Goal: Task Accomplishment & Management: Manage account settings

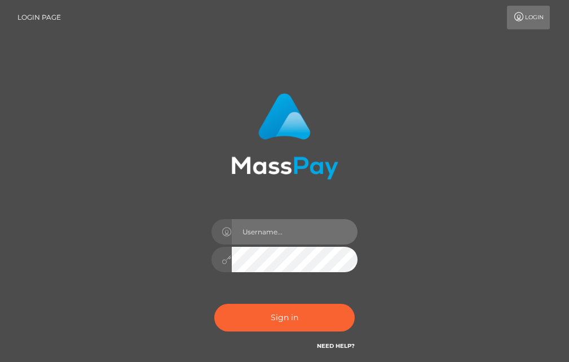
click at [281, 238] on input "text" at bounding box center [295, 231] width 126 height 25
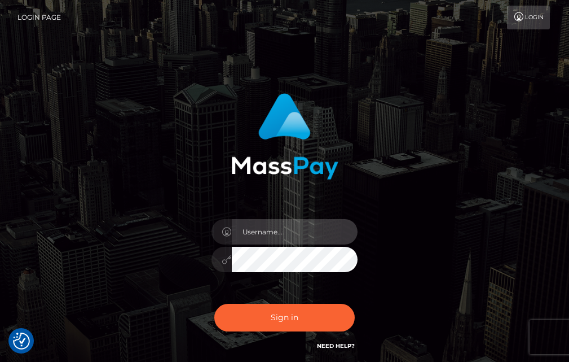
type input "[EMAIL_ADDRESS][DOMAIN_NAME]"
click at [214, 304] on button "Sign in" at bounding box center [284, 318] width 141 height 28
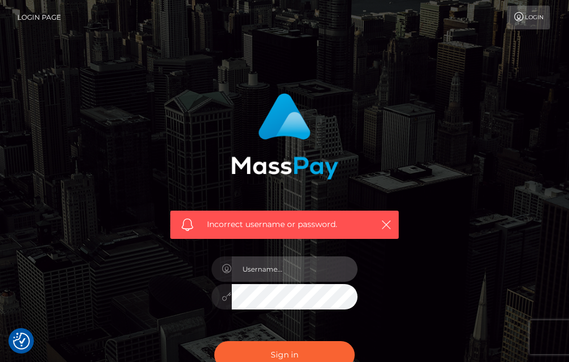
click at [290, 261] on input "text" at bounding box center [295, 268] width 126 height 25
type input "[EMAIL_ADDRESS][DOMAIN_NAME]"
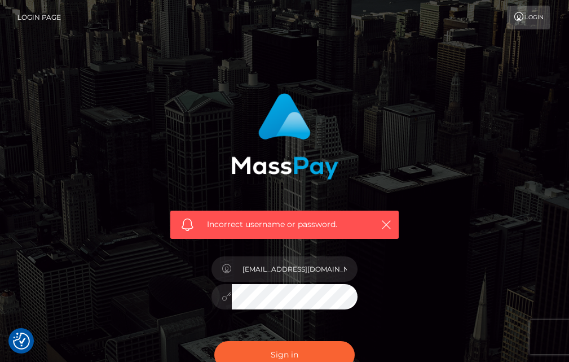
click at [214, 341] on button "Sign in" at bounding box center [284, 355] width 141 height 28
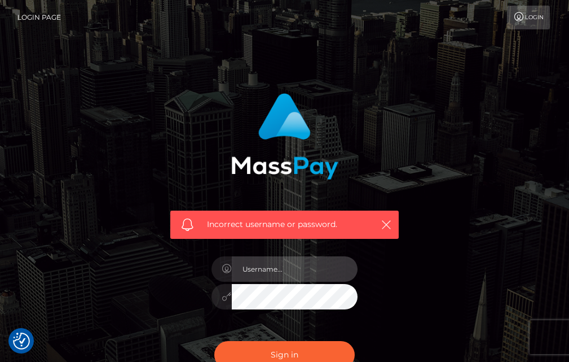
click at [294, 263] on input "text" at bounding box center [295, 268] width 126 height 25
type input "[EMAIL_ADDRESS][DOMAIN_NAME]"
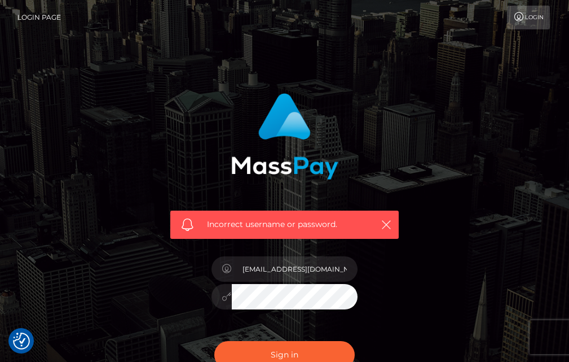
click at [214, 341] on button "Sign in" at bounding box center [284, 355] width 141 height 28
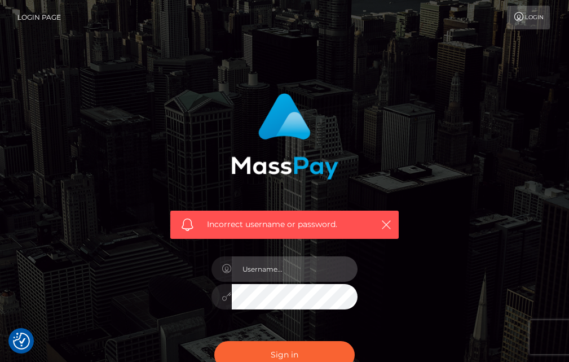
click at [278, 262] on input "text" at bounding box center [295, 268] width 126 height 25
type input "[EMAIL_ADDRESS][DOMAIN_NAME]"
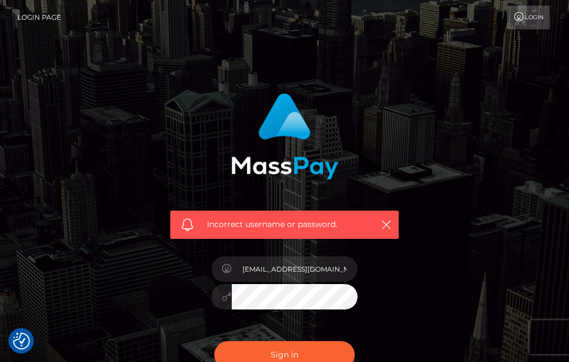
click at [214, 341] on button "Sign in" at bounding box center [284, 355] width 141 height 28
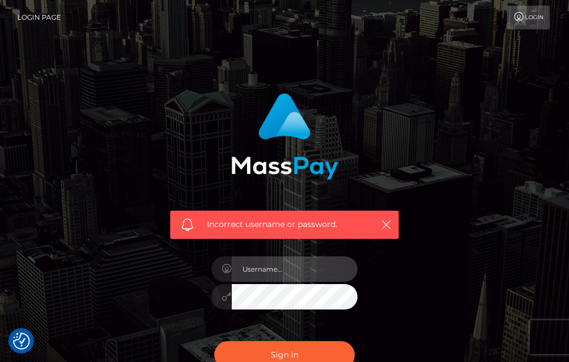
click at [243, 267] on input "text" at bounding box center [295, 268] width 126 height 25
type input "khumalomphilisi50@gmail.com"
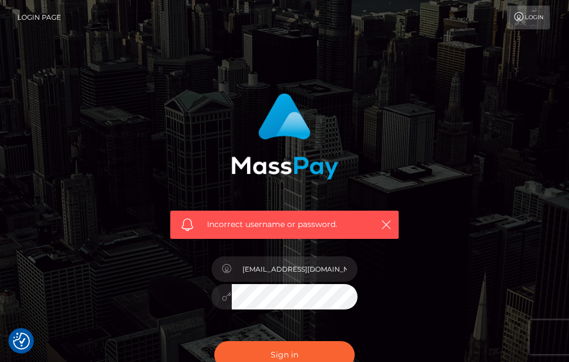
click at [214, 341] on button "Sign in" at bounding box center [284, 355] width 141 height 28
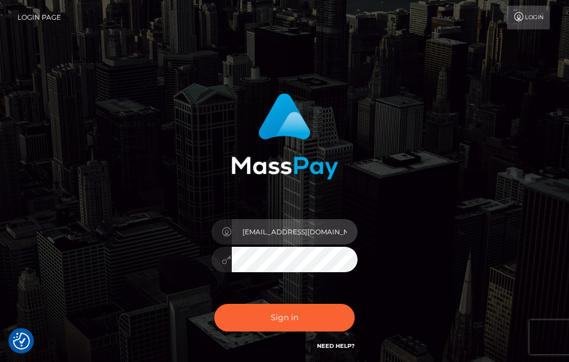
click at [274, 233] on input "[EMAIL_ADDRESS][DOMAIN_NAME]" at bounding box center [295, 231] width 126 height 25
click at [274, 232] on input "[EMAIL_ADDRESS][DOMAIN_NAME]" at bounding box center [295, 231] width 126 height 25
click at [274, 231] on input "[EMAIL_ADDRESS][DOMAIN_NAME]" at bounding box center [295, 231] width 126 height 25
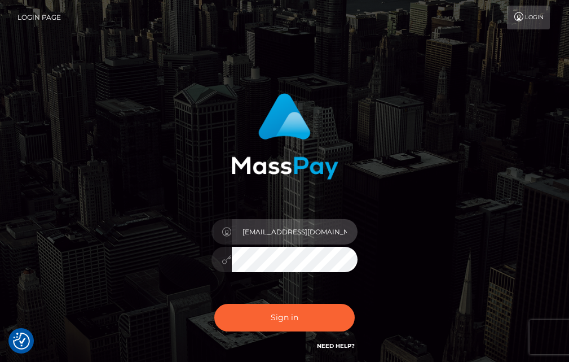
click at [275, 230] on input "[EMAIL_ADDRESS][DOMAIN_NAME]" at bounding box center [295, 231] width 126 height 25
click at [261, 221] on input "text" at bounding box center [295, 231] width 126 height 25
type input "[EMAIL_ADDRESS][DOMAIN_NAME]"
click at [277, 228] on input "[EMAIL_ADDRESS][DOMAIN_NAME]" at bounding box center [295, 231] width 126 height 25
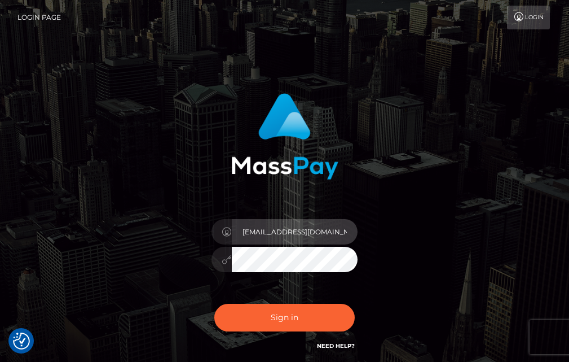
click at [277, 228] on input "[EMAIL_ADDRESS][DOMAIN_NAME]" at bounding box center [295, 231] width 126 height 25
